Goal: Task Accomplishment & Management: Manage account settings

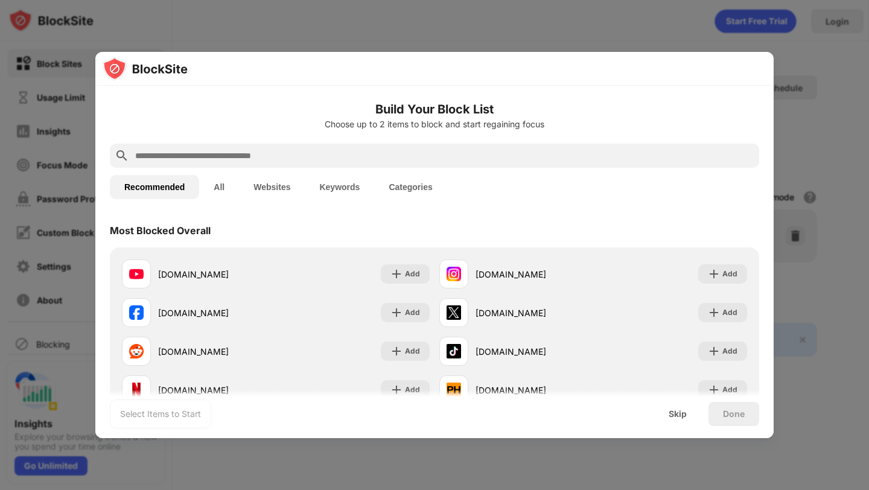
drag, startPoint x: 457, startPoint y: 153, endPoint x: 598, endPoint y: 62, distance: 168.1
click at [457, 153] on input "text" at bounding box center [444, 155] width 620 height 14
paste input "**********"
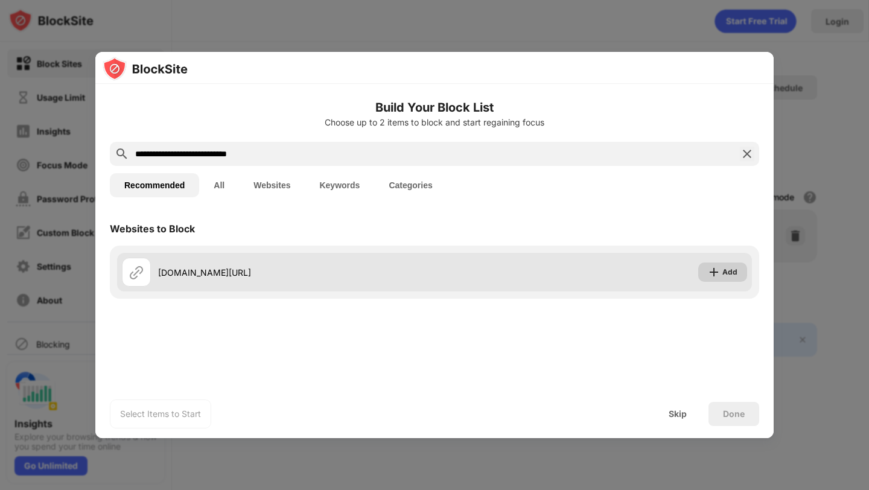
type input "**********"
click at [725, 267] on div "Add" at bounding box center [729, 272] width 15 height 12
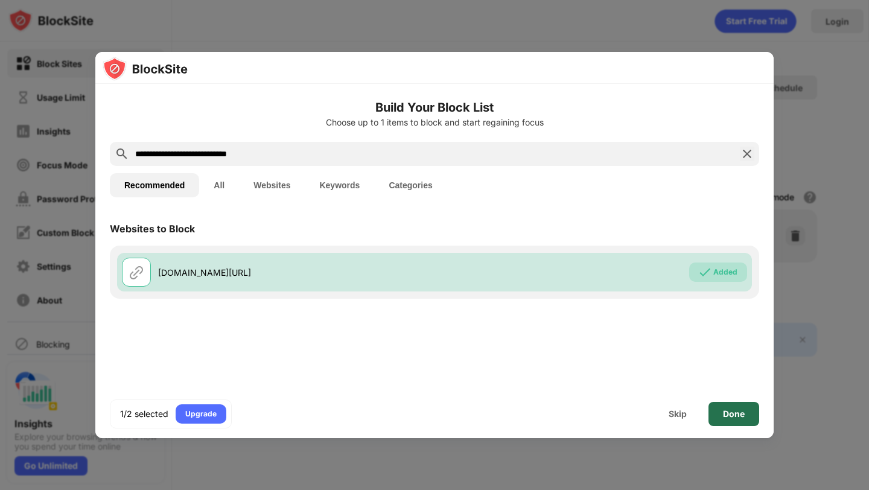
click at [729, 413] on div "Done" at bounding box center [734, 414] width 22 height 10
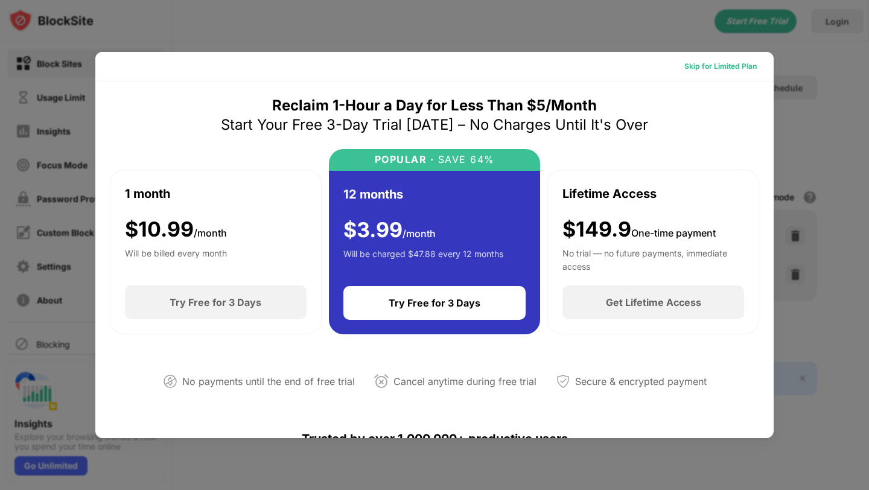
click at [718, 65] on div "Skip for Limited Plan" at bounding box center [720, 66] width 72 height 12
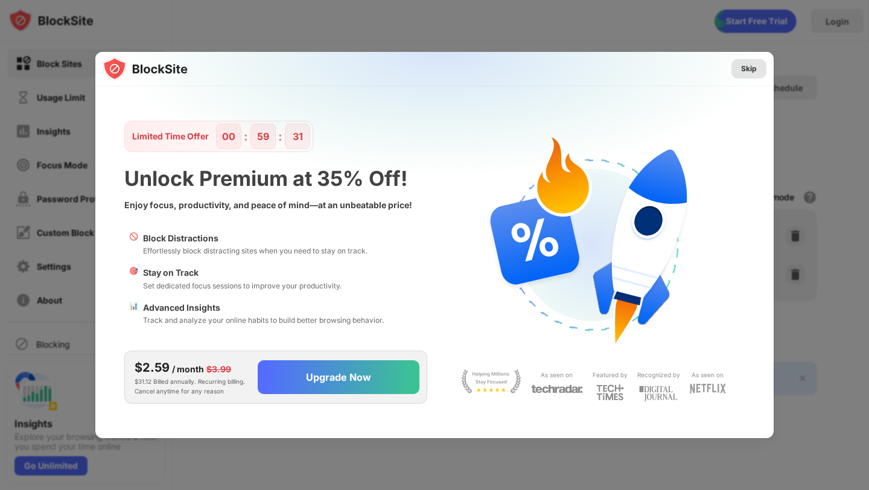
click at [753, 69] on div "Skip" at bounding box center [749, 69] width 16 height 12
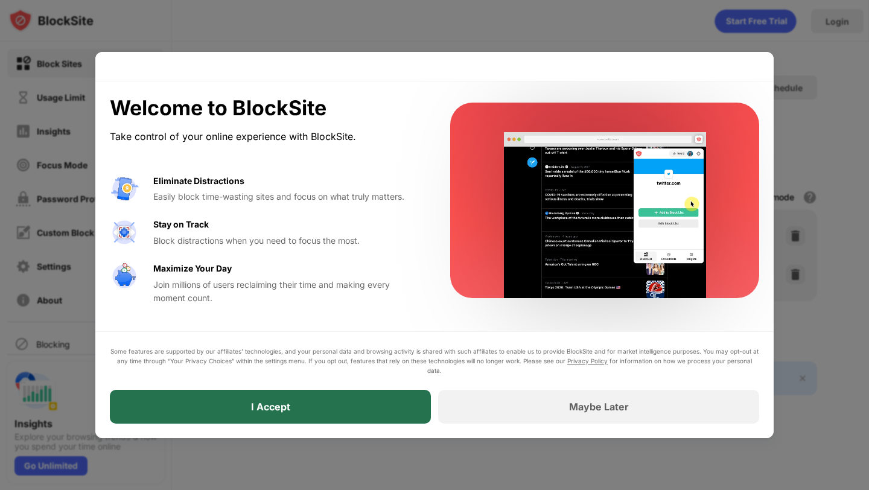
click at [223, 395] on div "I Accept" at bounding box center [270, 407] width 321 height 34
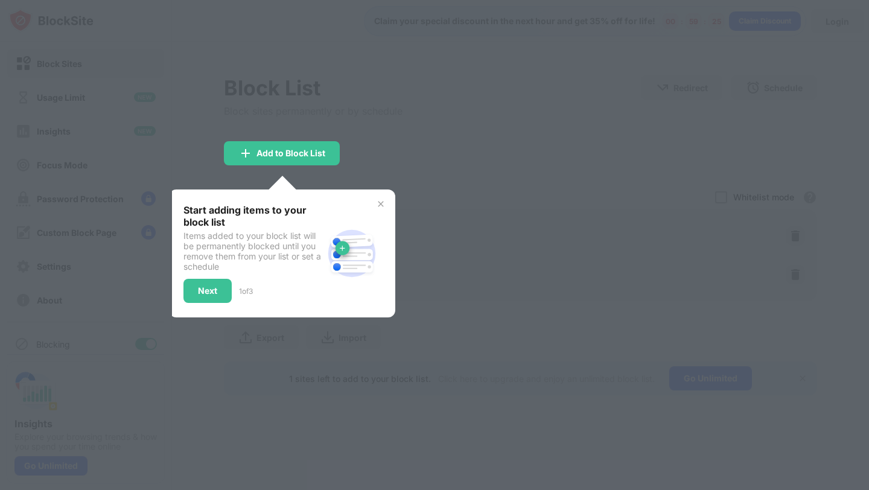
click at [381, 200] on img at bounding box center [381, 204] width 10 height 10
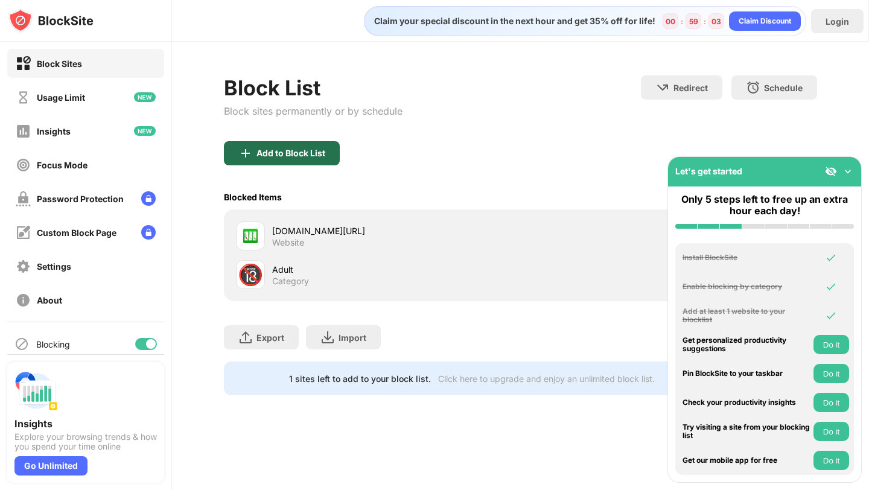
click at [296, 149] on div "Add to Block List" at bounding box center [290, 153] width 69 height 10
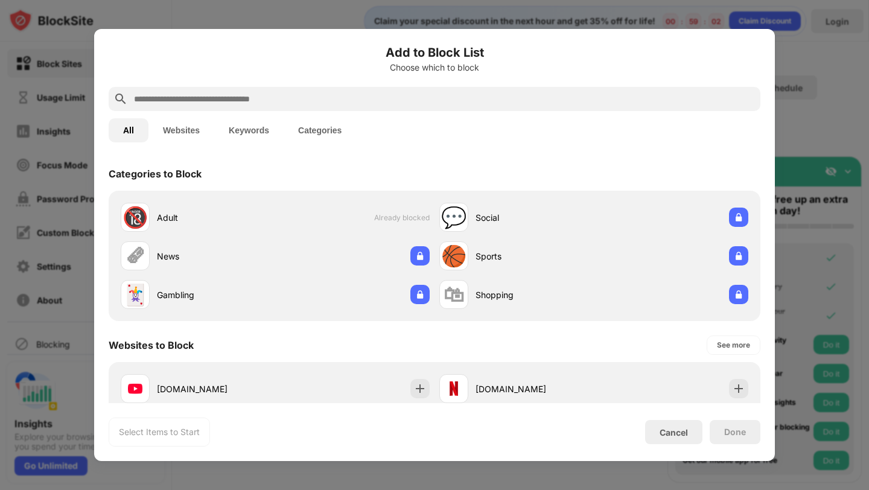
click at [300, 99] on input "text" at bounding box center [444, 99] width 623 height 14
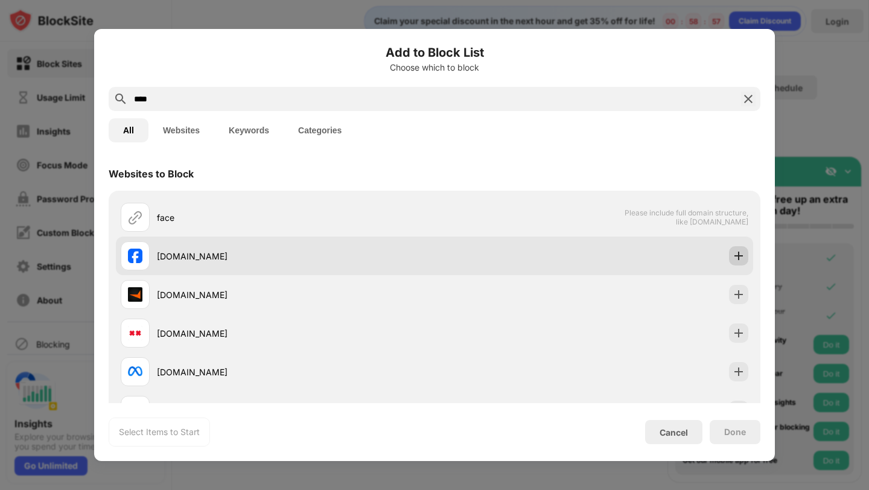
type input "****"
click at [740, 249] on div at bounding box center [738, 255] width 19 height 19
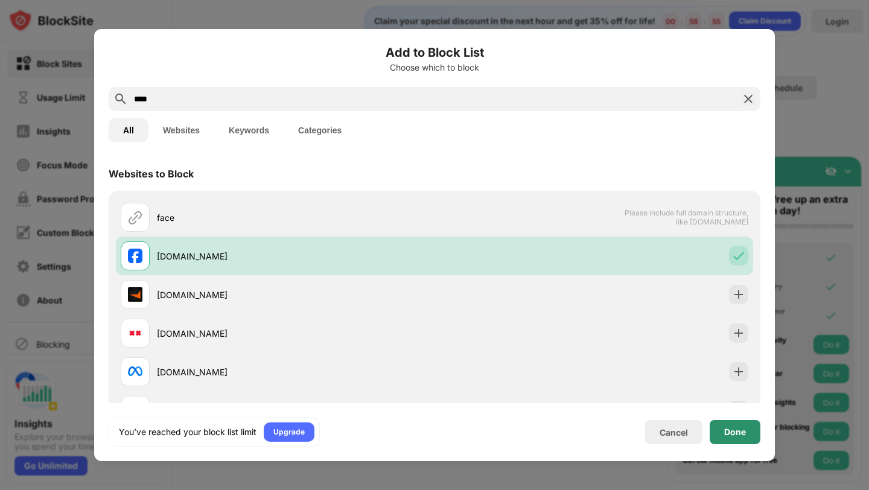
click at [730, 433] on div "Done" at bounding box center [735, 432] width 22 height 10
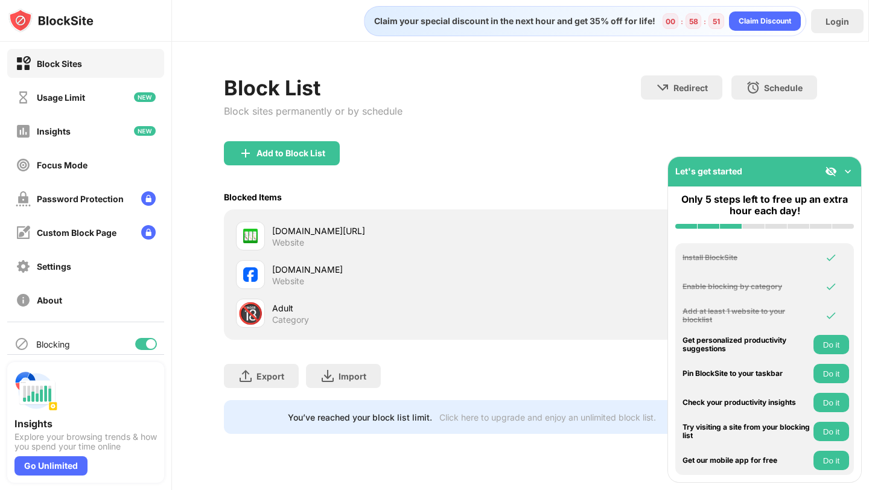
click at [855, 171] on div "Let's get started" at bounding box center [764, 172] width 193 height 30
click at [847, 170] on img at bounding box center [848, 171] width 12 height 12
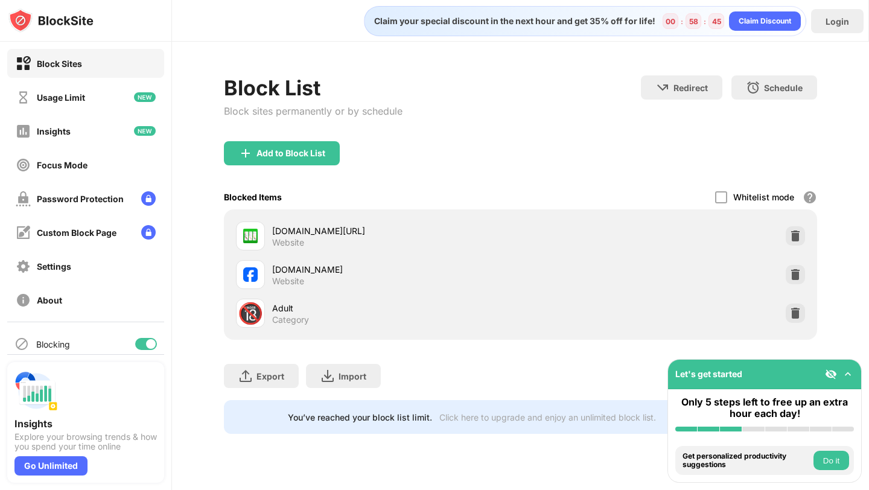
click at [573, 378] on div "Export Export Files (for websites items only) Import Import Files (for websites…" at bounding box center [520, 370] width 593 height 60
click at [434, 458] on div "Block List Block sites permanently or by schedule Redirect Choose a site to be …" at bounding box center [520, 255] width 697 height 426
click at [795, 313] on img at bounding box center [795, 313] width 12 height 12
